Goal: Transaction & Acquisition: Subscribe to service/newsletter

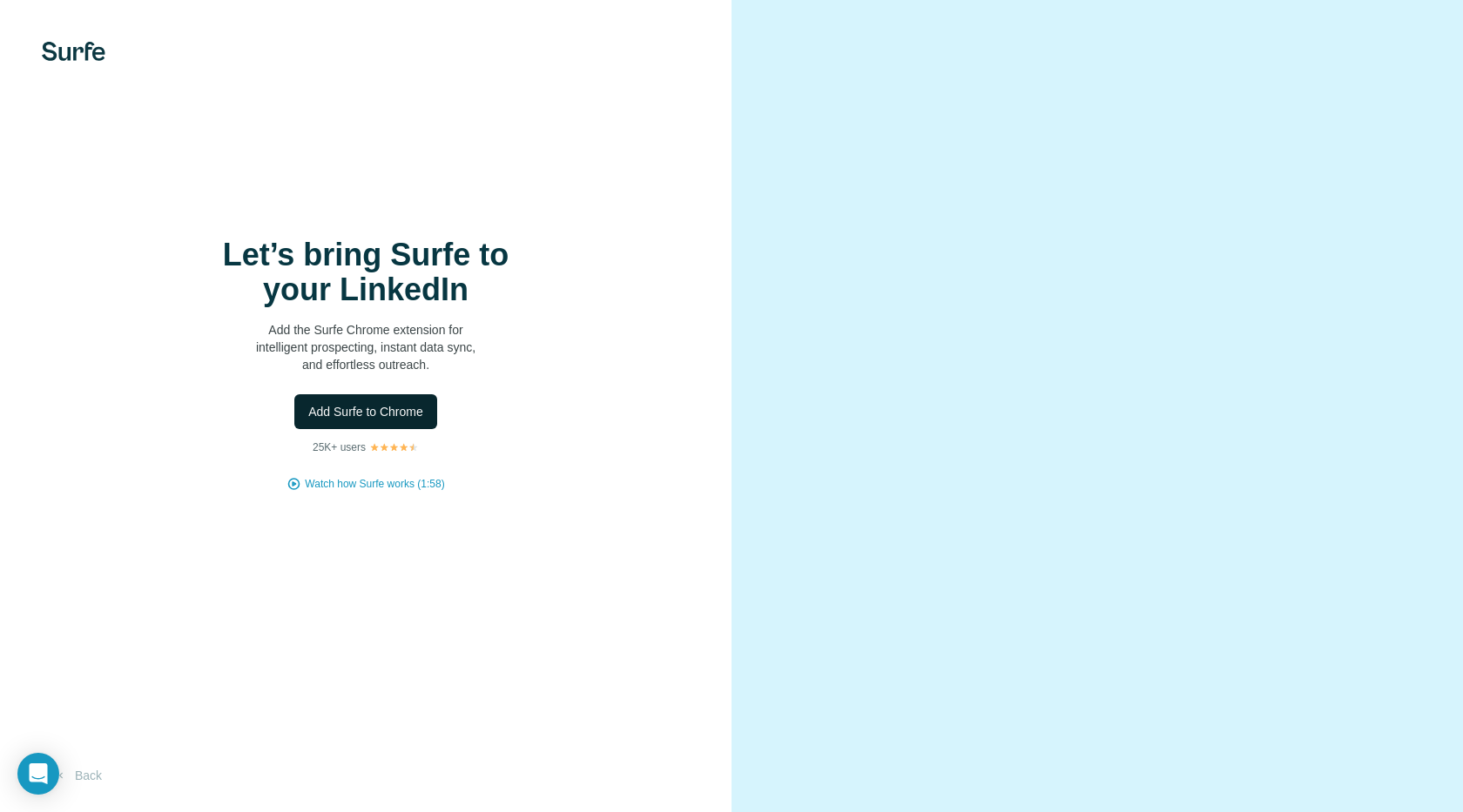
click at [335, 414] on span "Add Surfe to Chrome" at bounding box center [366, 412] width 115 height 18
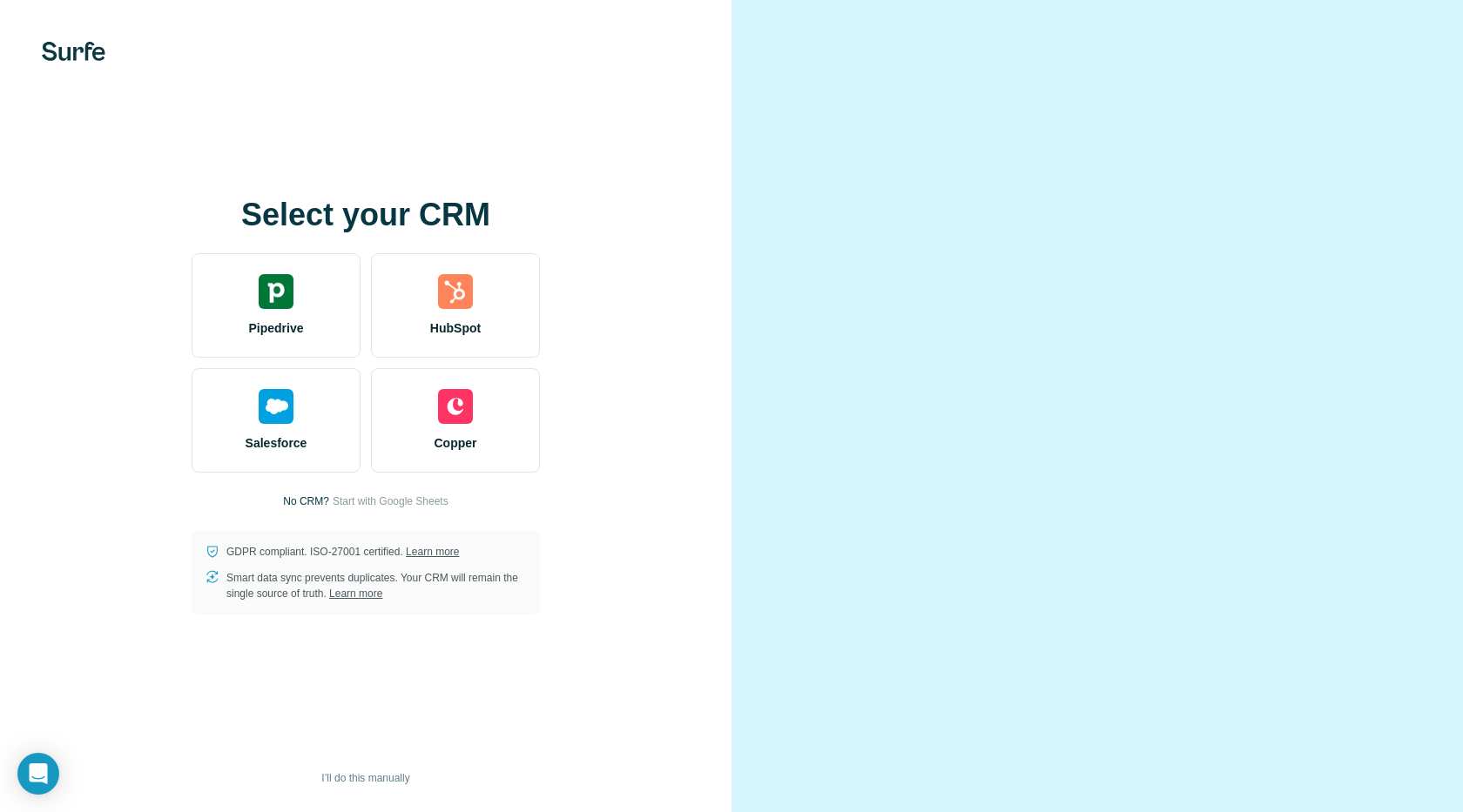
click at [603, 149] on div "Select your CRM Pipedrive HubSpot Salesforce Copper No CRM? Start with Google S…" at bounding box center [366, 406] width 732 height 812
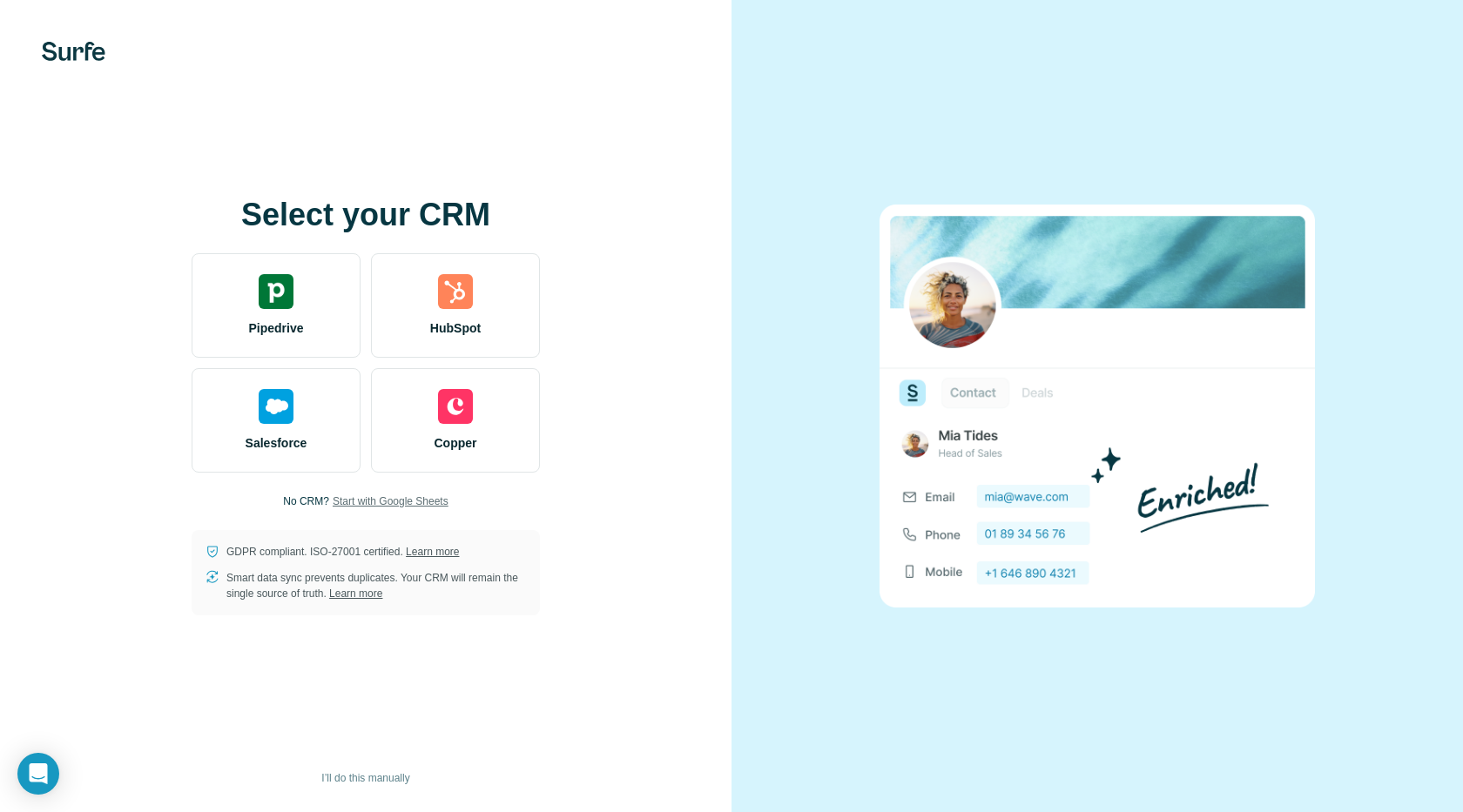
click at [355, 501] on span "Start with Google Sheets" at bounding box center [391, 501] width 115 height 16
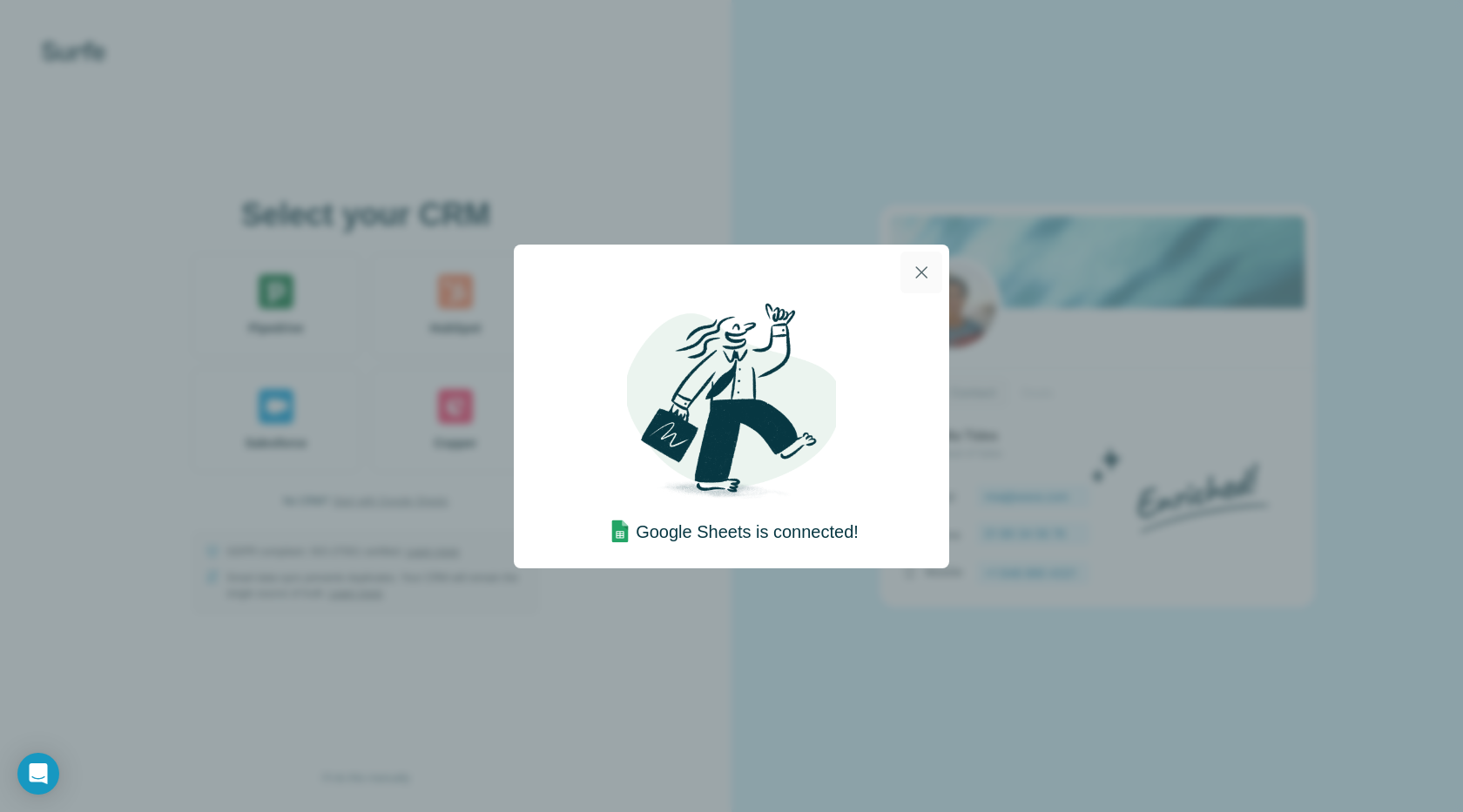
click at [918, 269] on icon "button" at bounding box center [921, 272] width 21 height 21
